Goal: Find contact information: Find contact information

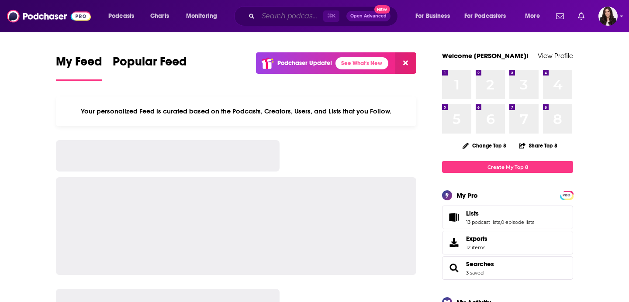
click at [297, 18] on input "Search podcasts, credits, & more..." at bounding box center [290, 16] width 65 height 14
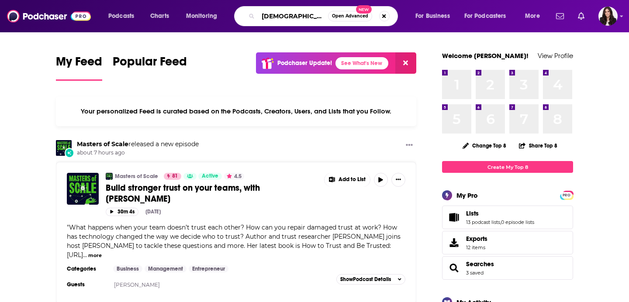
type input "[DEMOGRAPHIC_DATA] the music"
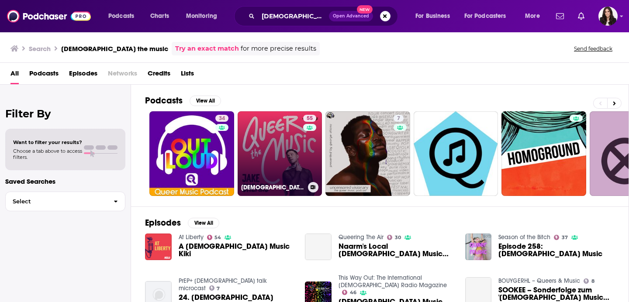
click at [280, 146] on link "55 [DEMOGRAPHIC_DATA] The Music: [PERSON_NAME] On The Songs That Changed Lives" at bounding box center [280, 153] width 85 height 85
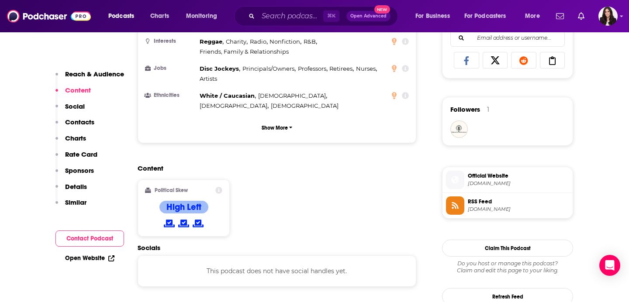
click at [80, 124] on p "Contacts" at bounding box center [79, 122] width 29 height 8
